Goal: Task Accomplishment & Management: Use online tool/utility

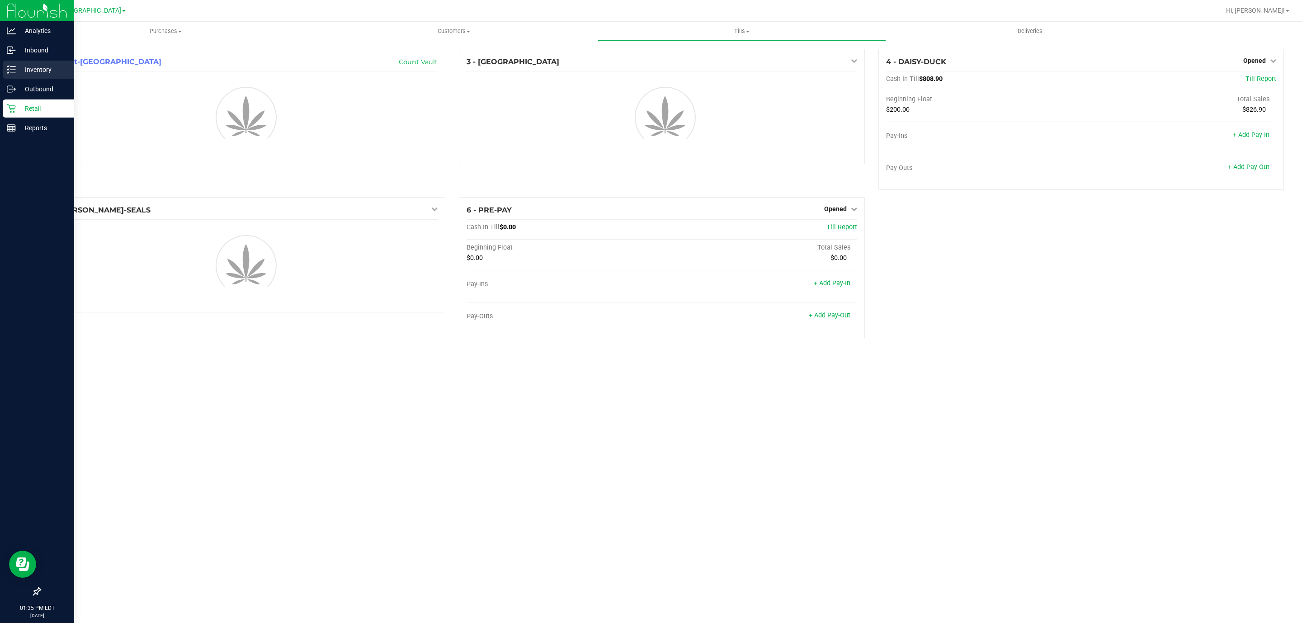
click at [12, 69] on icon at bounding box center [11, 69] width 9 height 9
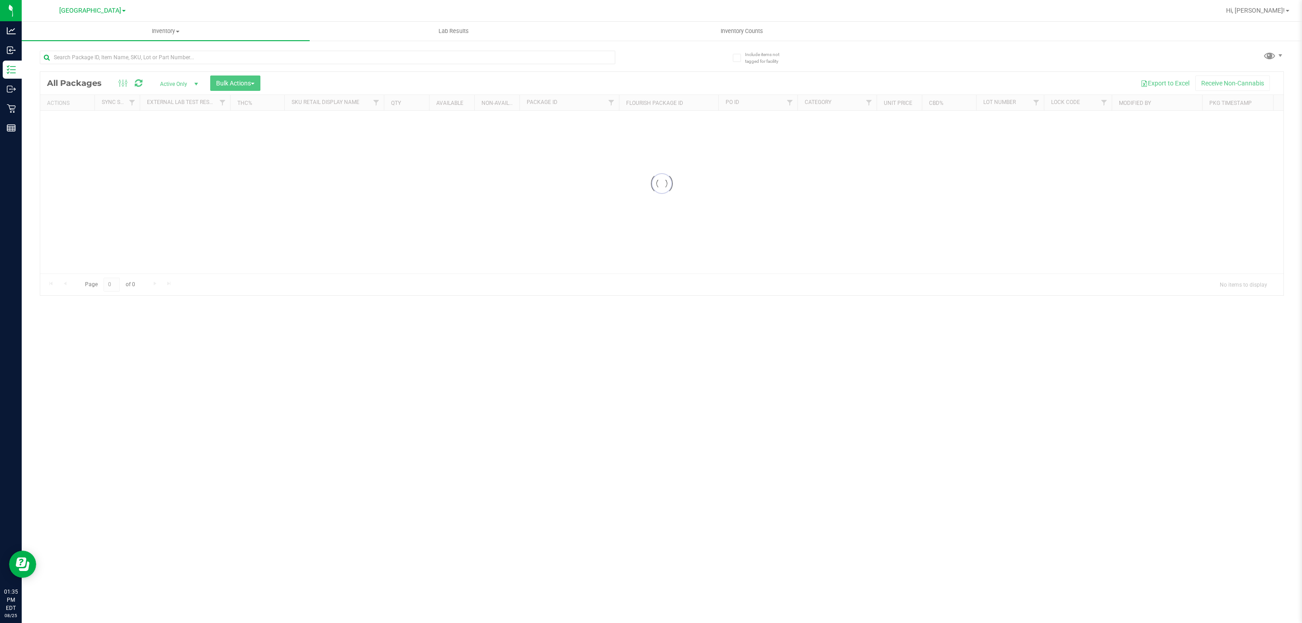
click at [272, 47] on div at bounding box center [351, 56] width 622 height 29
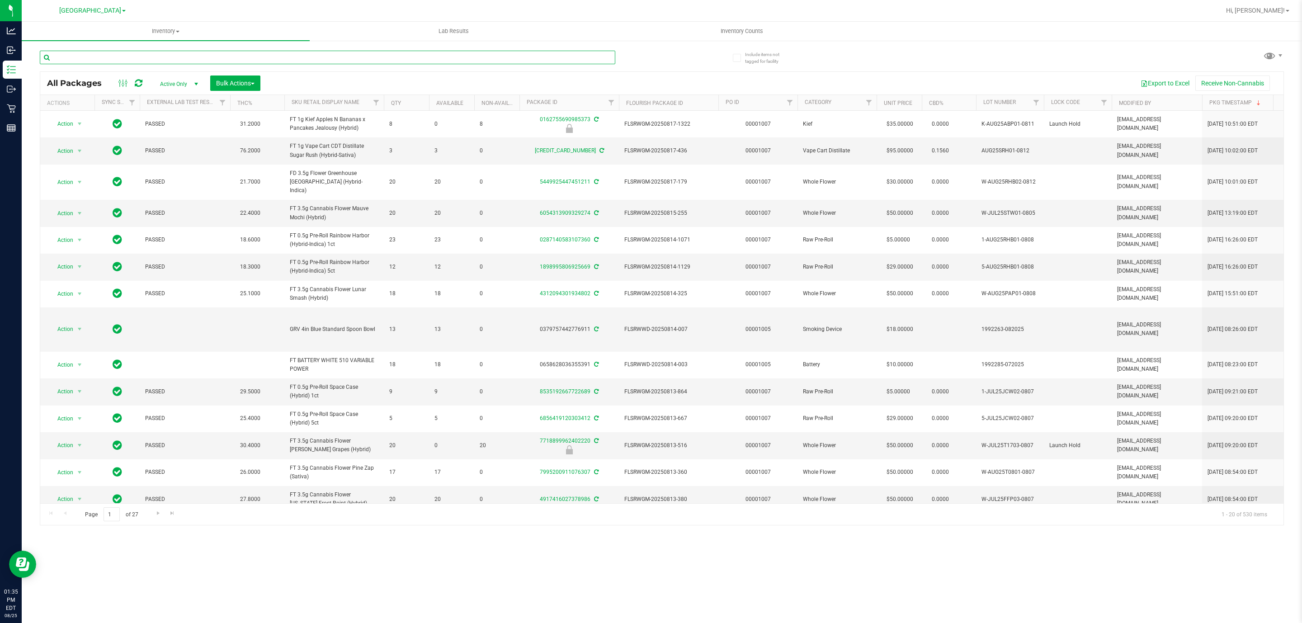
click at [232, 60] on input "text" at bounding box center [327, 58] width 575 height 14
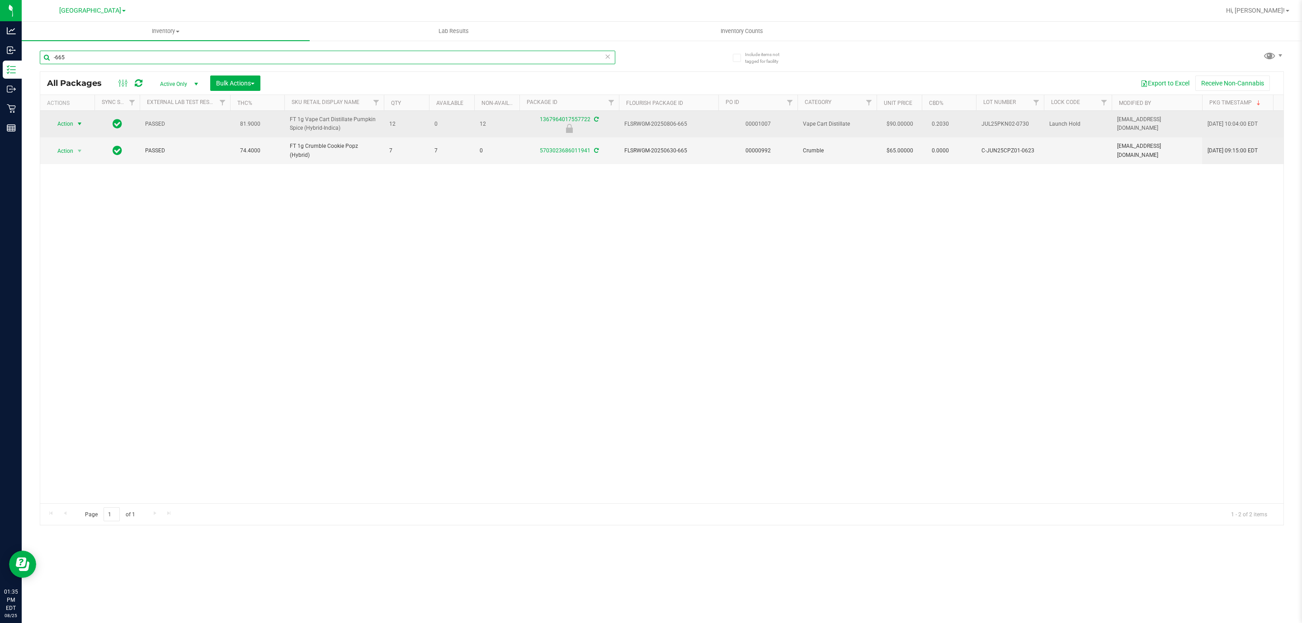
type input "-665"
click at [56, 123] on span "Action" at bounding box center [61, 124] width 24 height 13
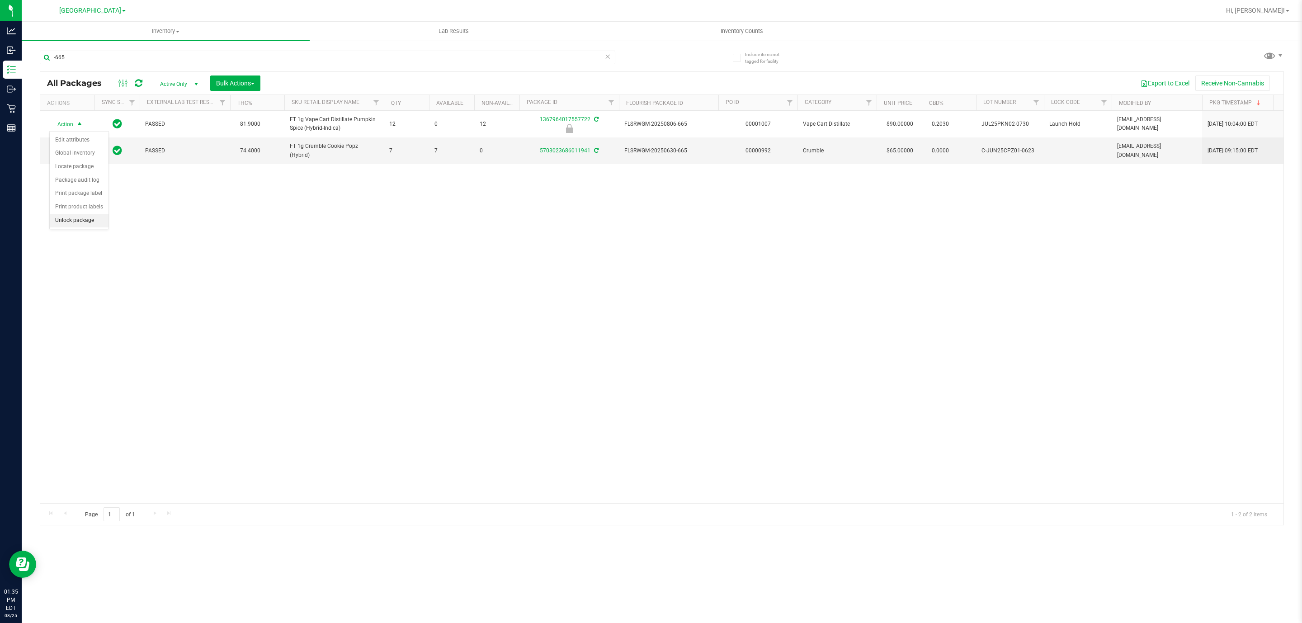
click at [63, 220] on li "Unlock package" at bounding box center [79, 221] width 59 height 14
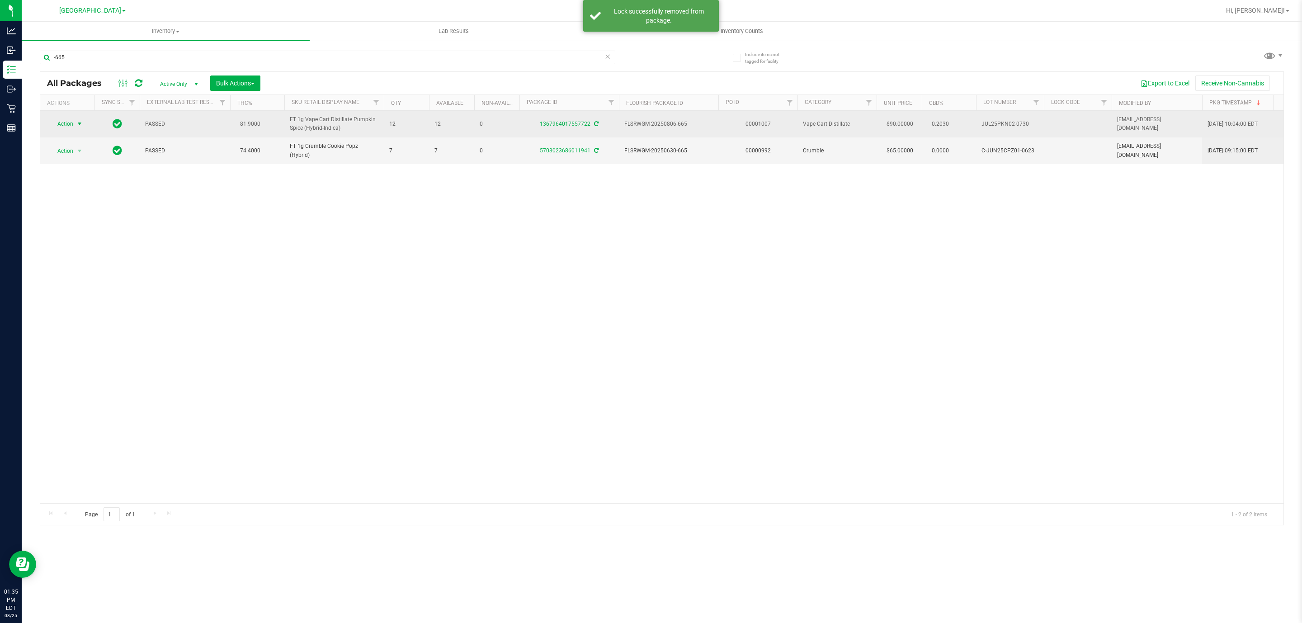
click at [83, 126] on span "select" at bounding box center [79, 123] width 7 height 7
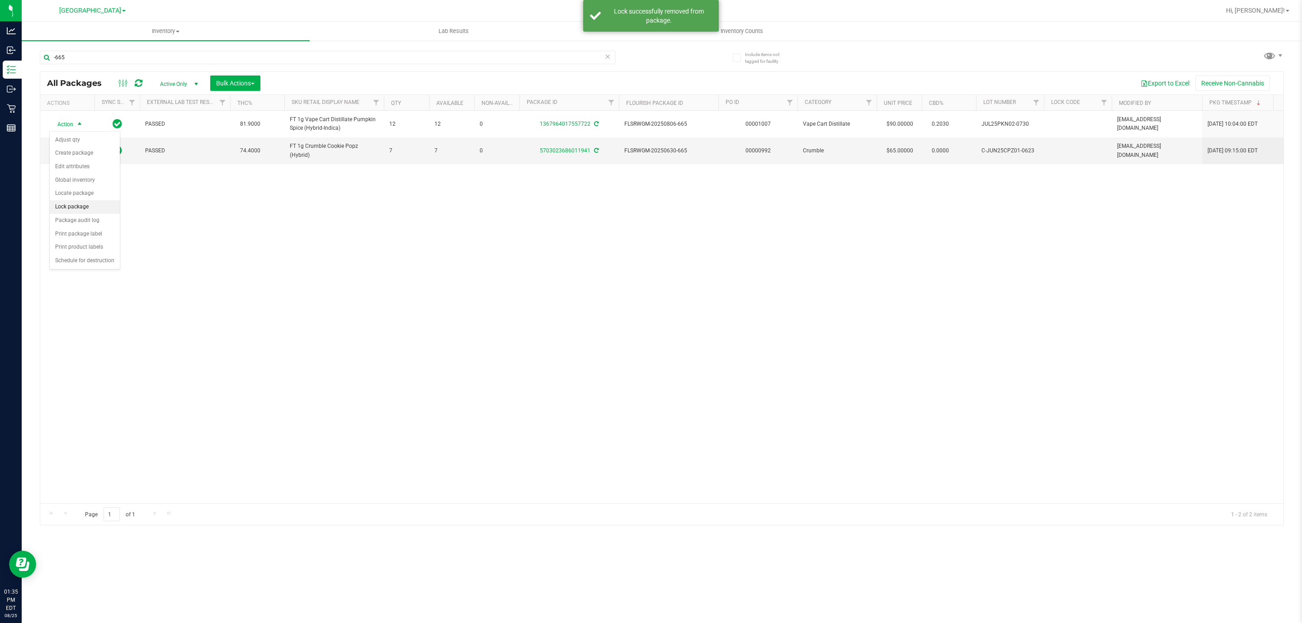
click at [91, 206] on li "Lock package" at bounding box center [85, 207] width 70 height 14
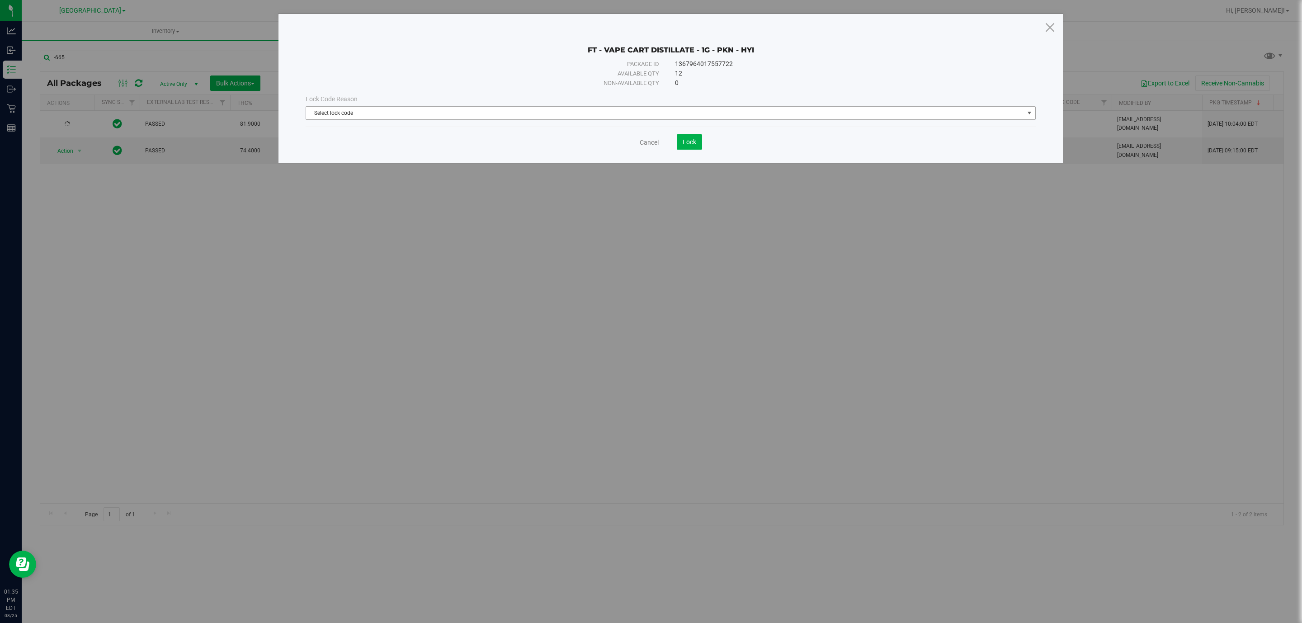
click at [494, 117] on span "Select lock code" at bounding box center [665, 113] width 718 height 13
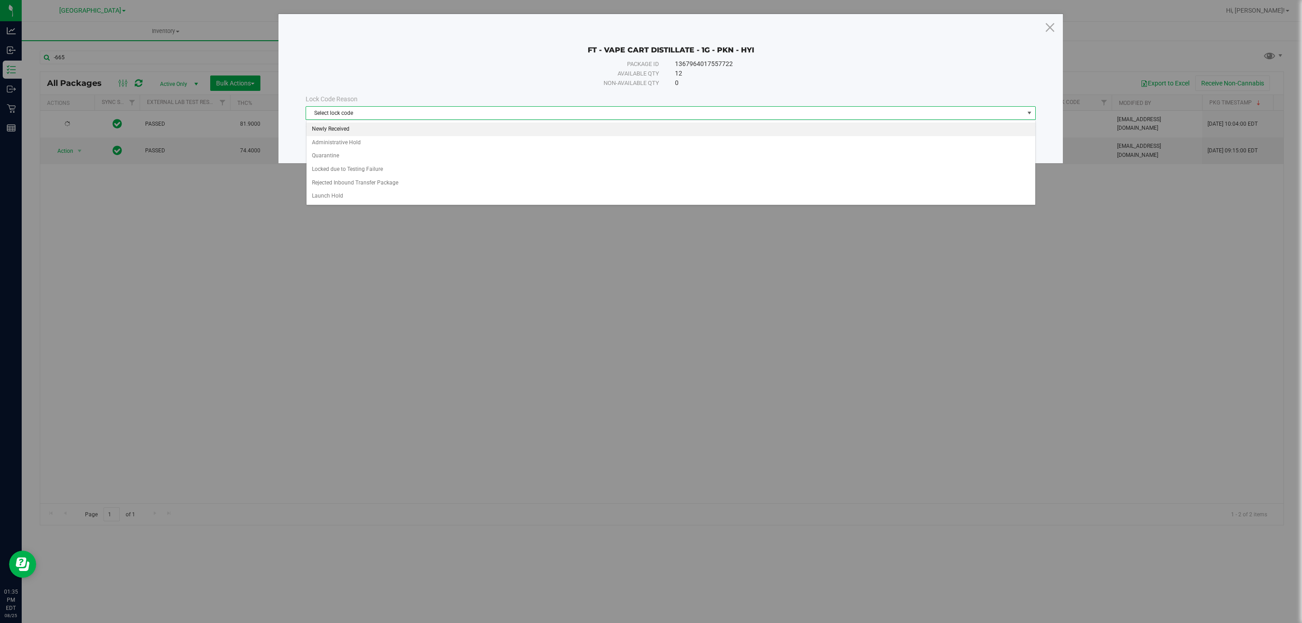
click at [407, 127] on li "Newly Received" at bounding box center [670, 129] width 729 height 14
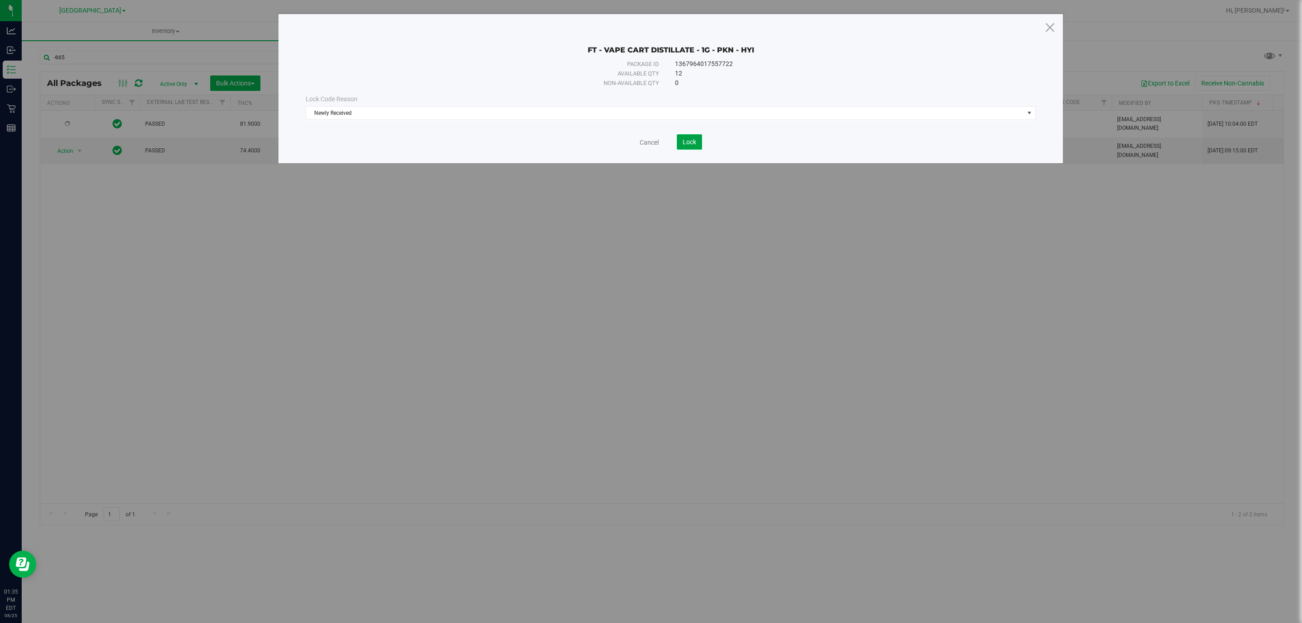
click at [696, 136] on button "Lock" at bounding box center [689, 141] width 25 height 15
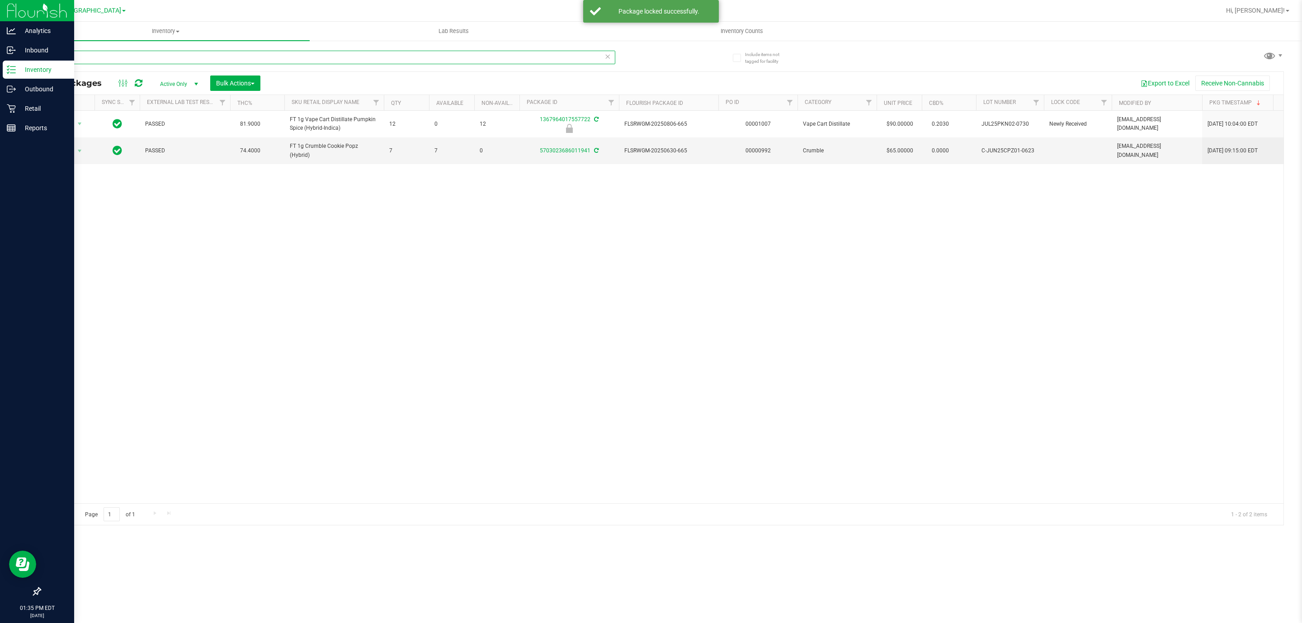
drag, startPoint x: 160, startPoint y: 57, endPoint x: 0, endPoint y: 70, distance: 160.9
click at [0, 70] on div "Analytics Inbound Inventory Outbound Retail Reports 01:35 PM EDT [DATE] 08/25 […" at bounding box center [651, 311] width 1302 height 623
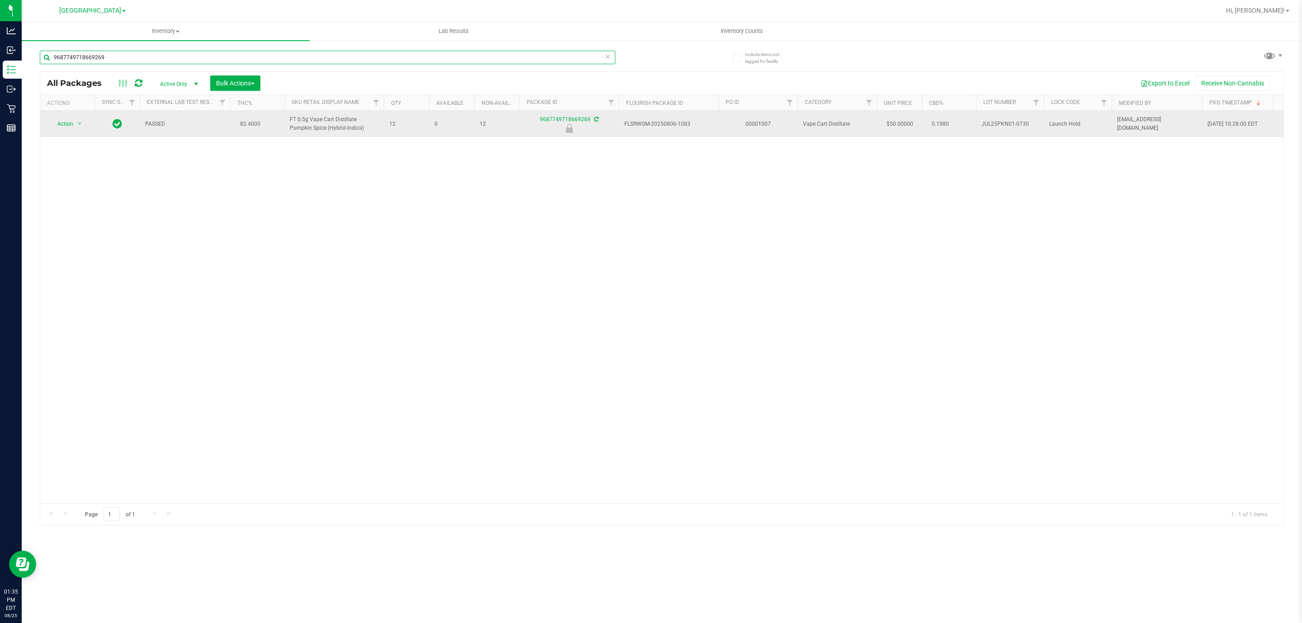
type input "9687749718669269"
click at [76, 132] on td "Action Action Edit attributes Global inventory Locate package Package audit log…" at bounding box center [67, 124] width 54 height 26
click at [76, 130] on span "select" at bounding box center [79, 124] width 11 height 13
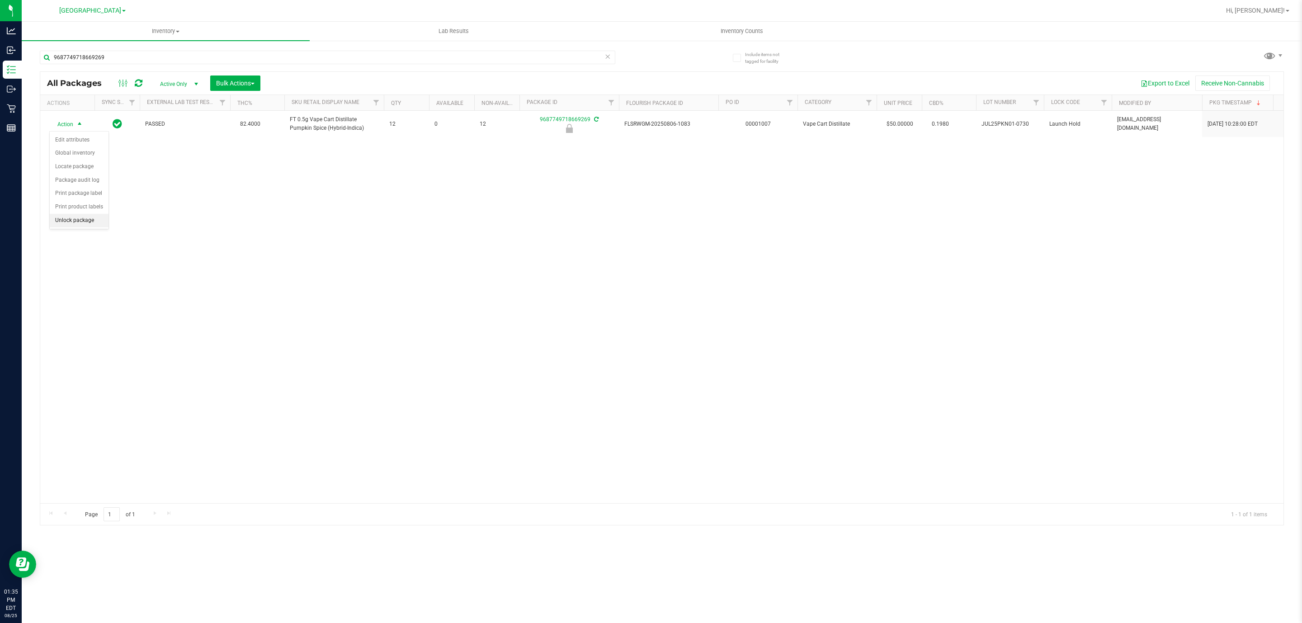
click at [98, 227] on li "Unlock package" at bounding box center [79, 221] width 59 height 14
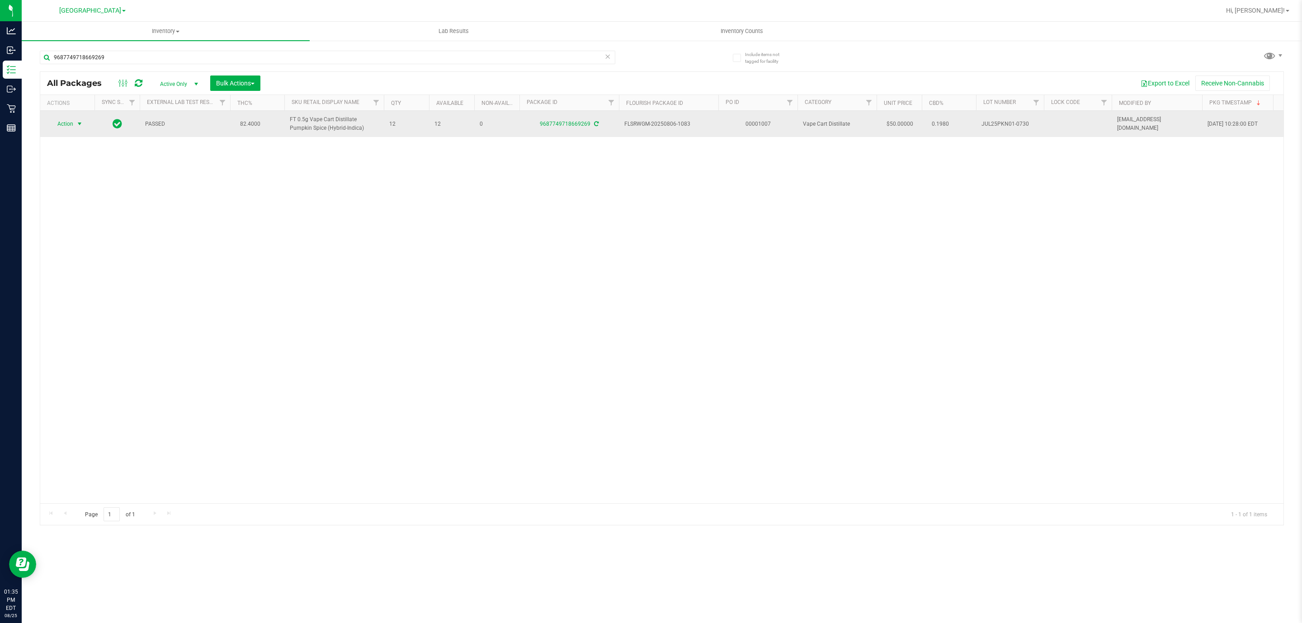
click at [76, 125] on span "select" at bounding box center [79, 123] width 7 height 7
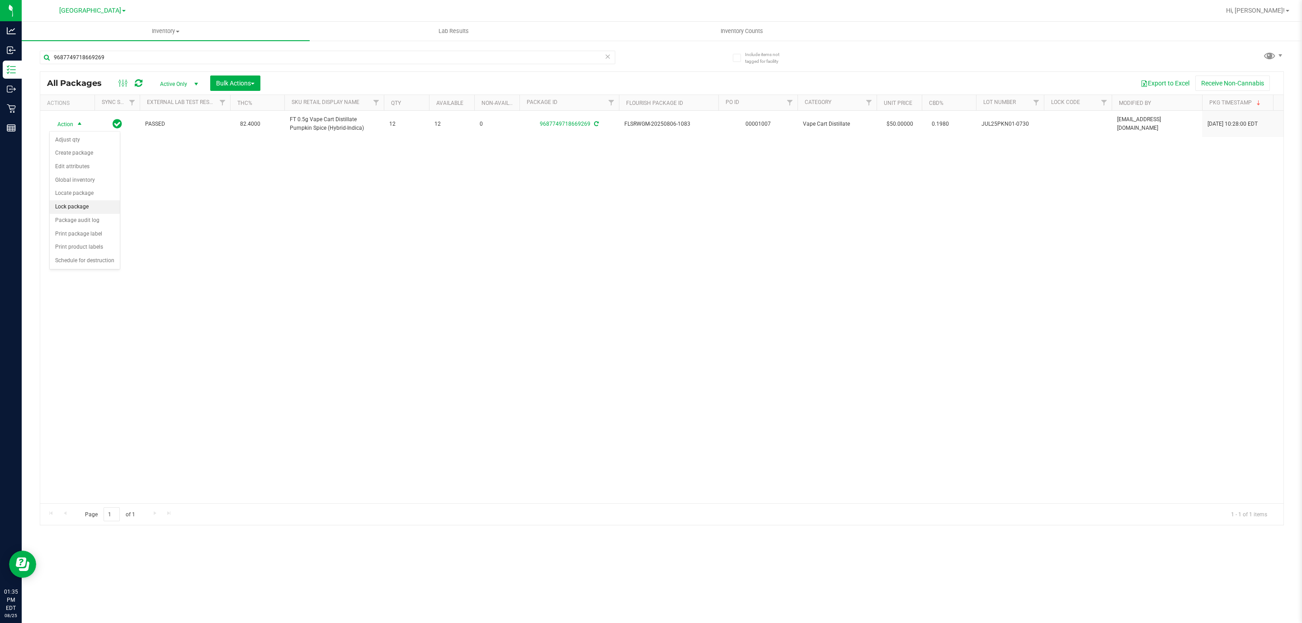
click at [85, 208] on li "Lock package" at bounding box center [85, 207] width 70 height 14
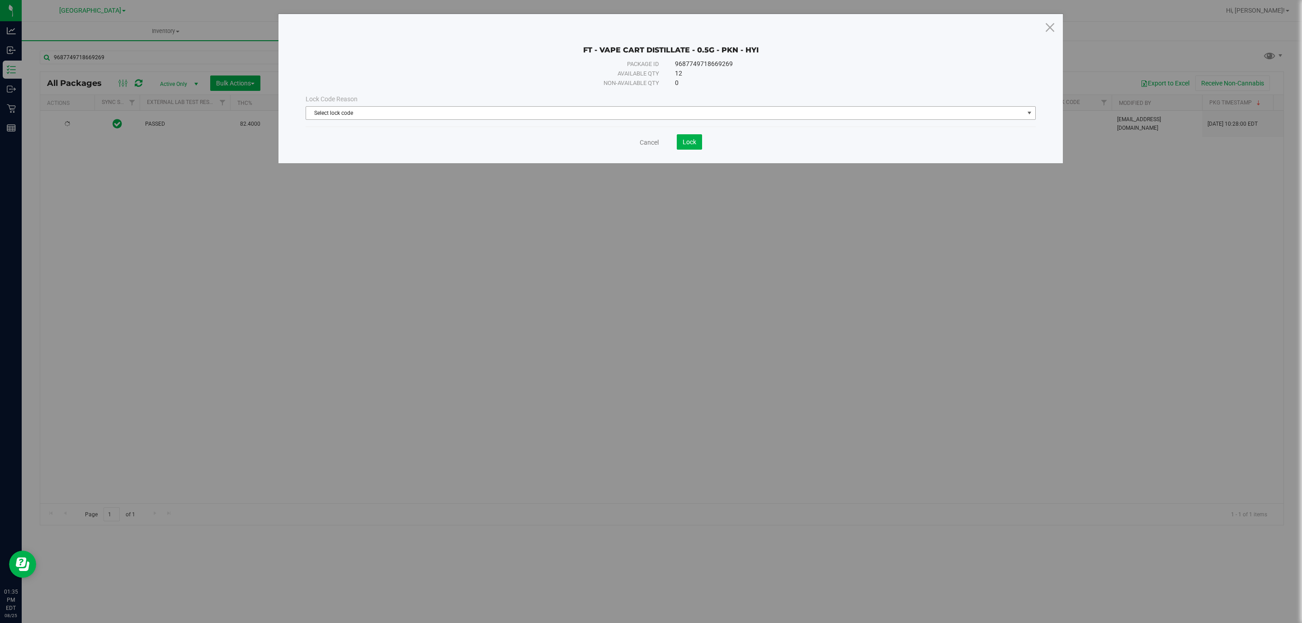
click at [624, 114] on span "Select lock code" at bounding box center [665, 113] width 718 height 13
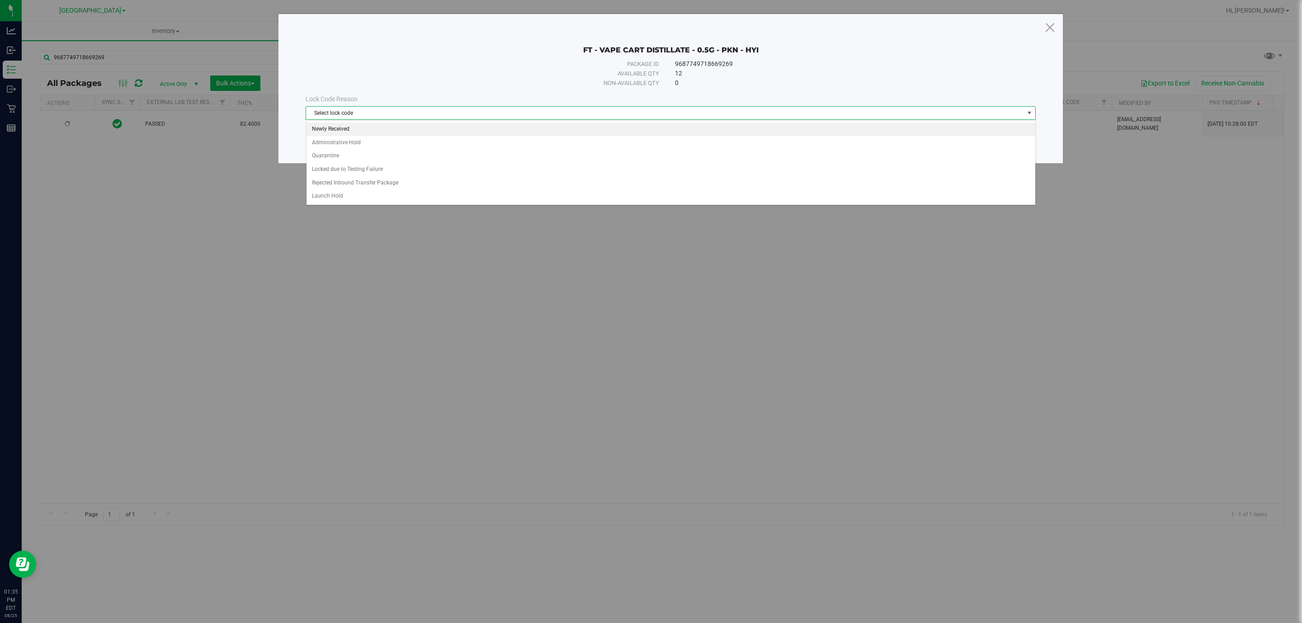
click at [532, 132] on li "Newly Received" at bounding box center [670, 129] width 729 height 14
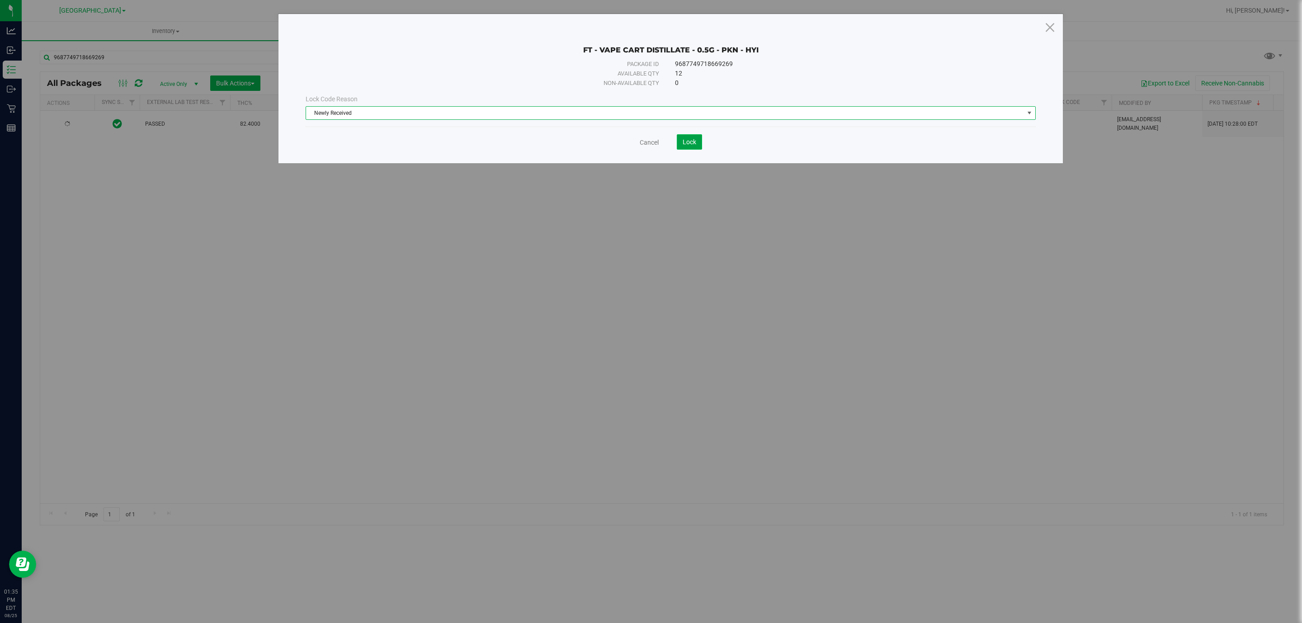
click at [696, 150] on button "Lock" at bounding box center [689, 141] width 25 height 15
